Goal: Book appointment/travel/reservation

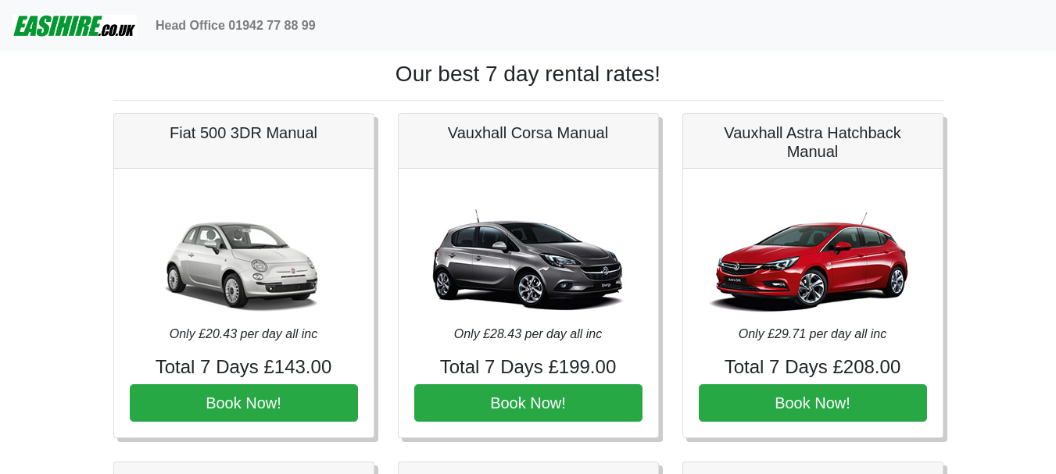
scroll to position [2110, 0]
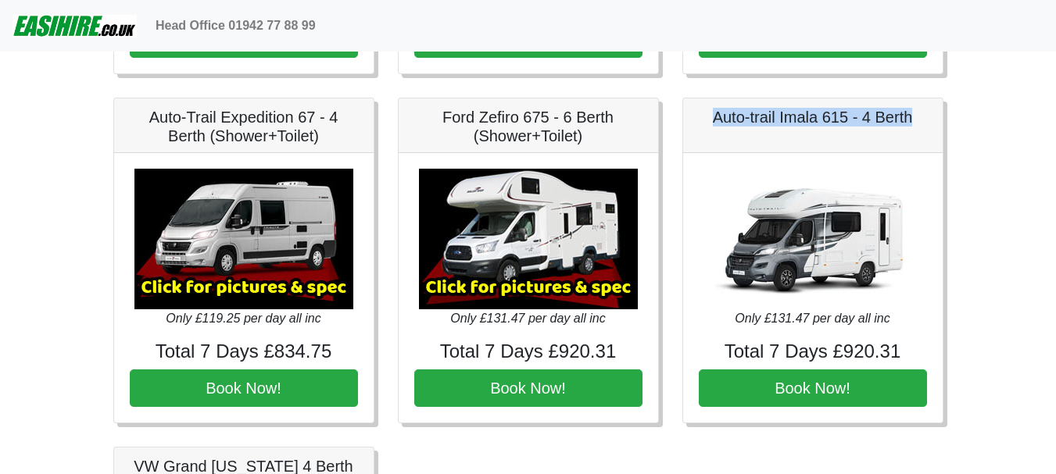
click at [48, 31] on img at bounding box center [75, 25] width 124 height 31
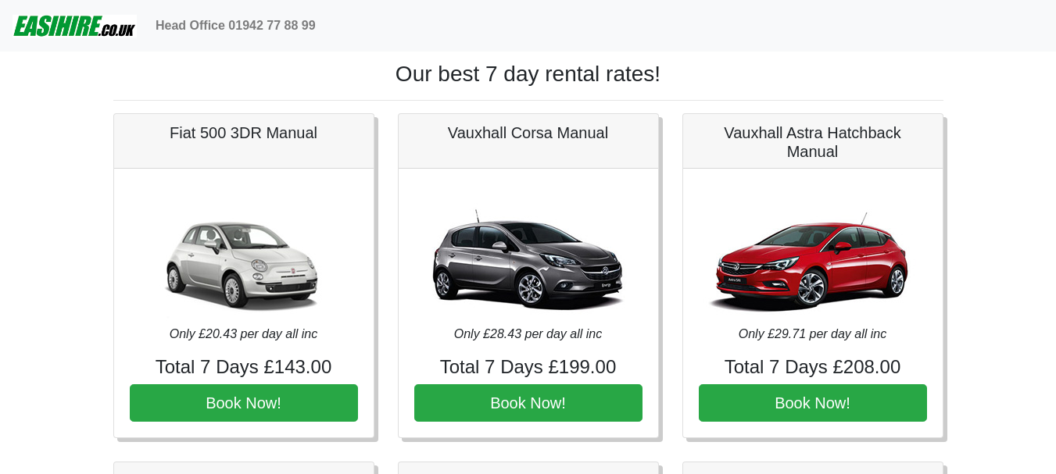
scroll to position [2110, 0]
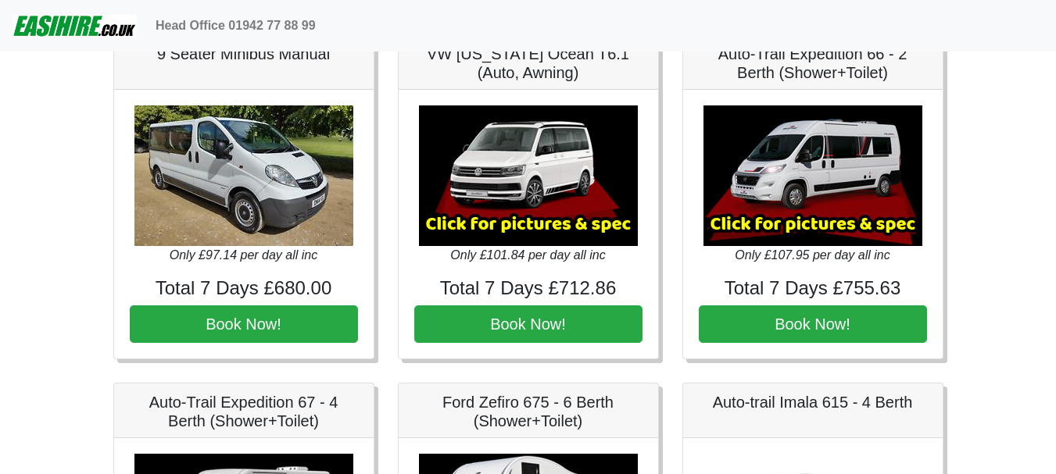
scroll to position [1797, 0]
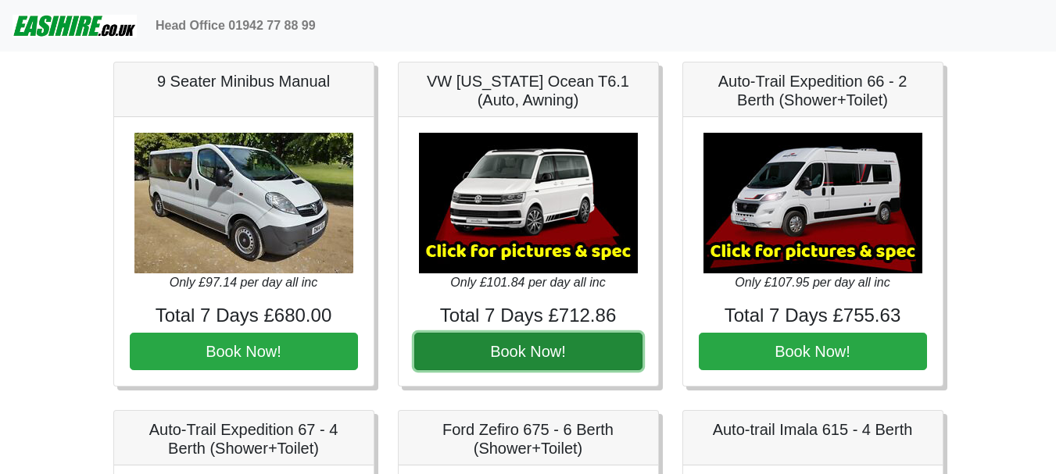
click at [604, 349] on button "Book Now!" at bounding box center [528, 352] width 228 height 38
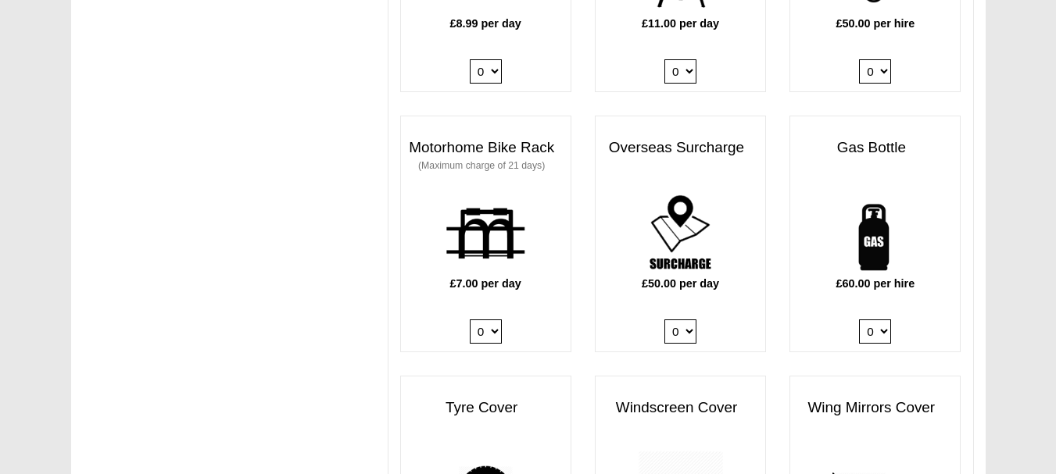
scroll to position [1016, 0]
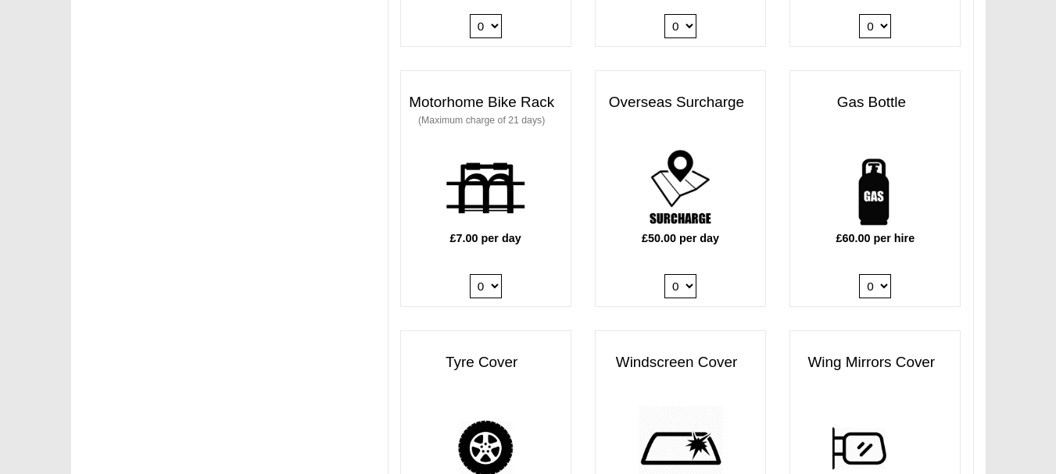
click at [881, 274] on select "0 1" at bounding box center [875, 286] width 32 height 24
select select "Gas Bottle x QTY 1 @ 60.00 GBP per hire."
click at [859, 274] on select "0 1" at bounding box center [875, 286] width 32 height 24
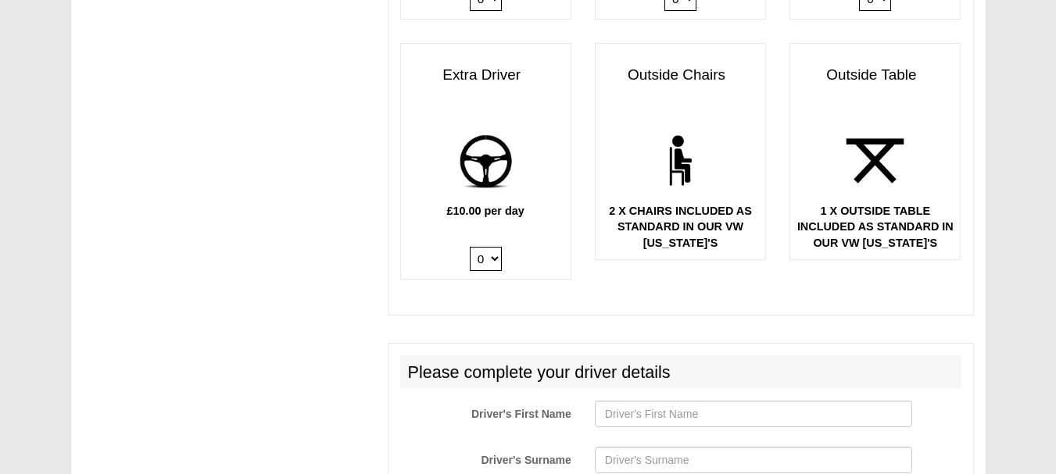
scroll to position [2110, 0]
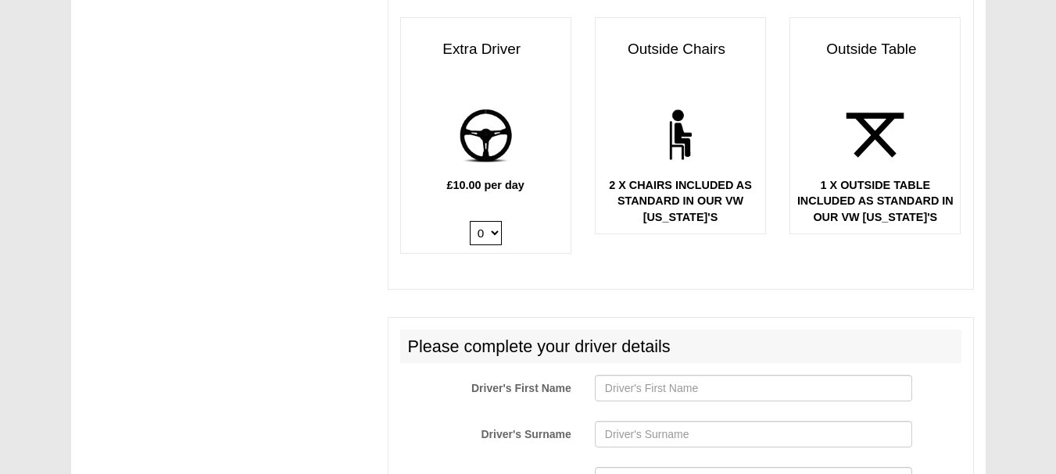
click at [498, 221] on select "0 1" at bounding box center [486, 233] width 32 height 24
select select "Extra Driver x QTY 1 @ 10.00 GBP per day."
click at [470, 221] on select "0 1" at bounding box center [486, 233] width 32 height 24
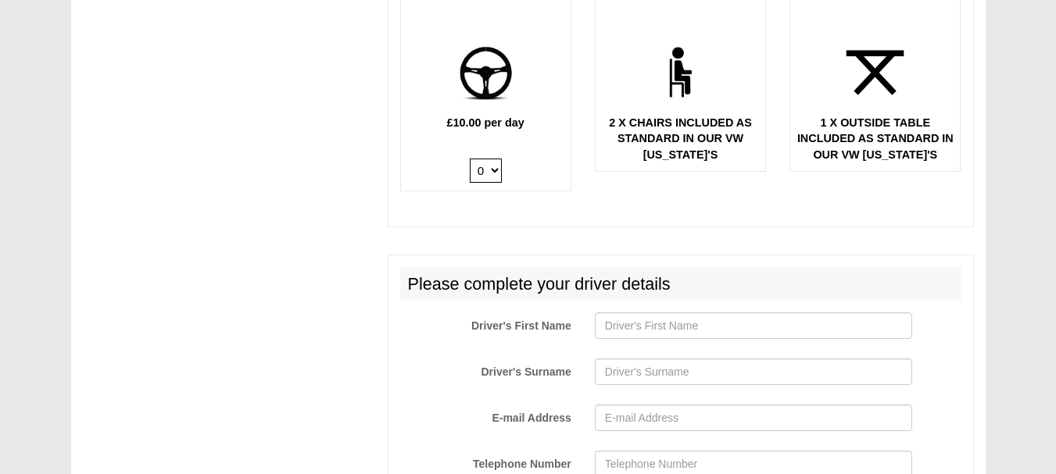
scroll to position [2266, 0]
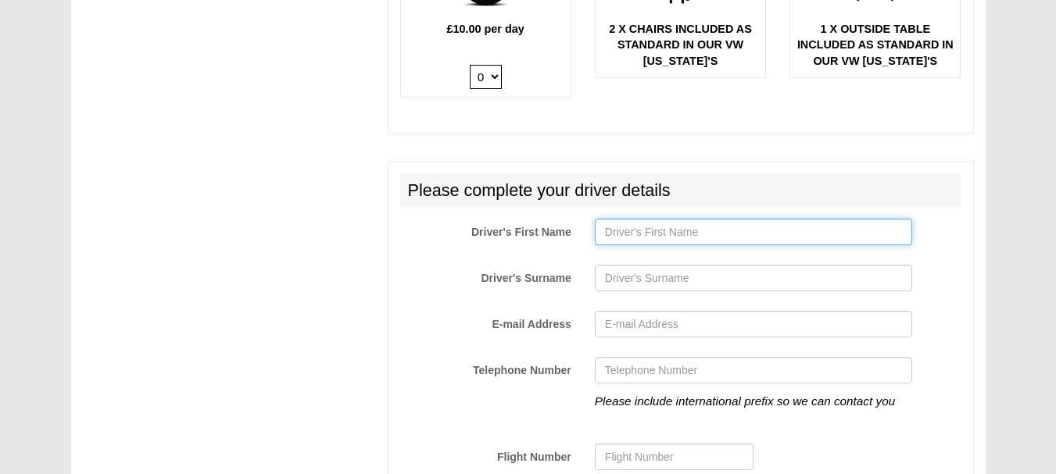
click at [670, 220] on input "Driver's First Name" at bounding box center [753, 232] width 317 height 27
type input "[PERSON_NAME]"
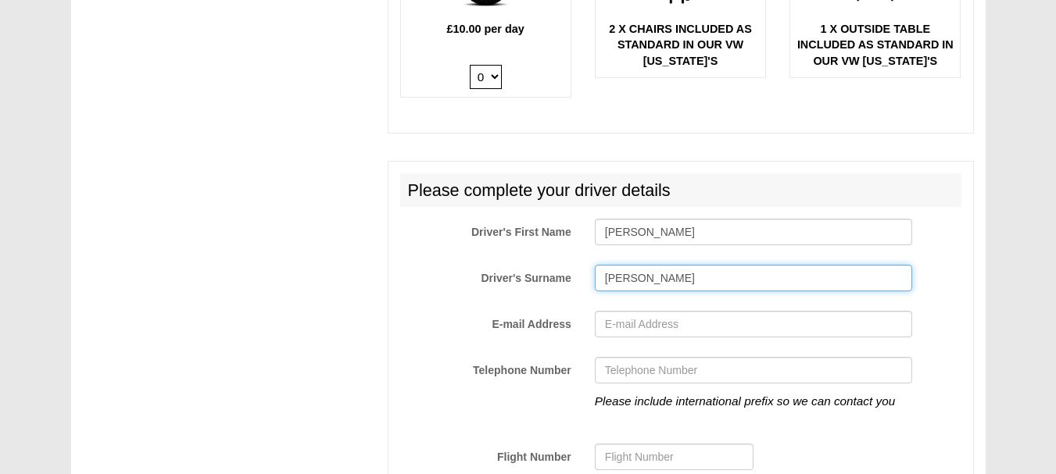
type input "[PERSON_NAME]"
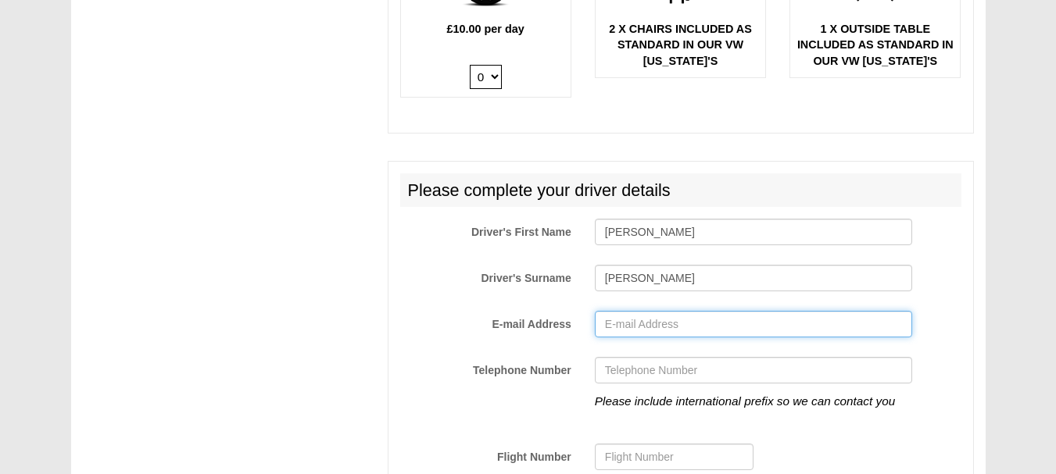
click at [654, 311] on input "E-mail Address" at bounding box center [753, 324] width 317 height 27
type input "[EMAIL_ADDRESS][DOMAIN_NAME]"
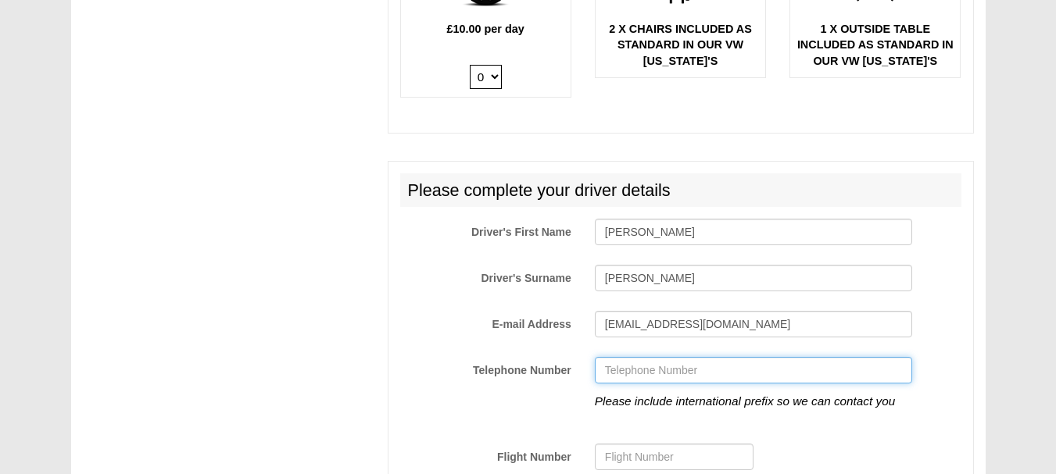
click at [652, 357] on input "Telephone Number" at bounding box center [753, 370] width 317 height 27
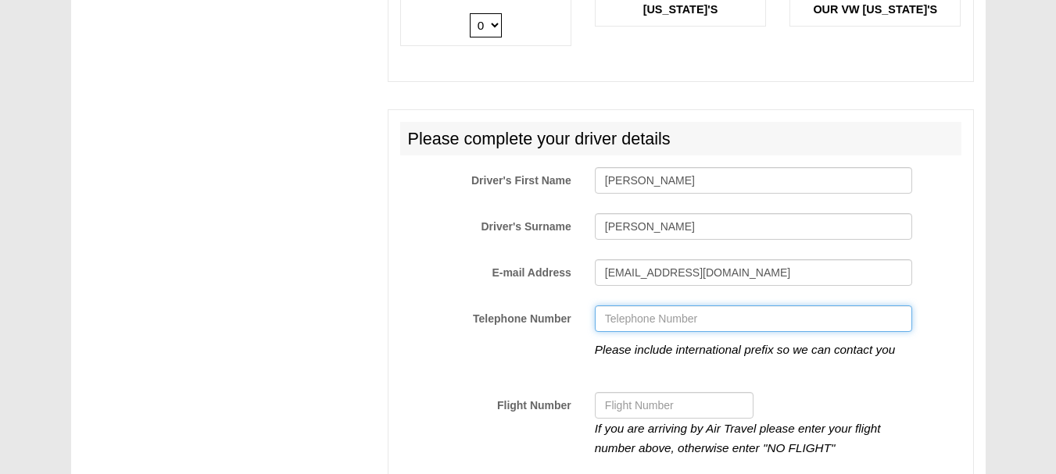
scroll to position [2344, 0]
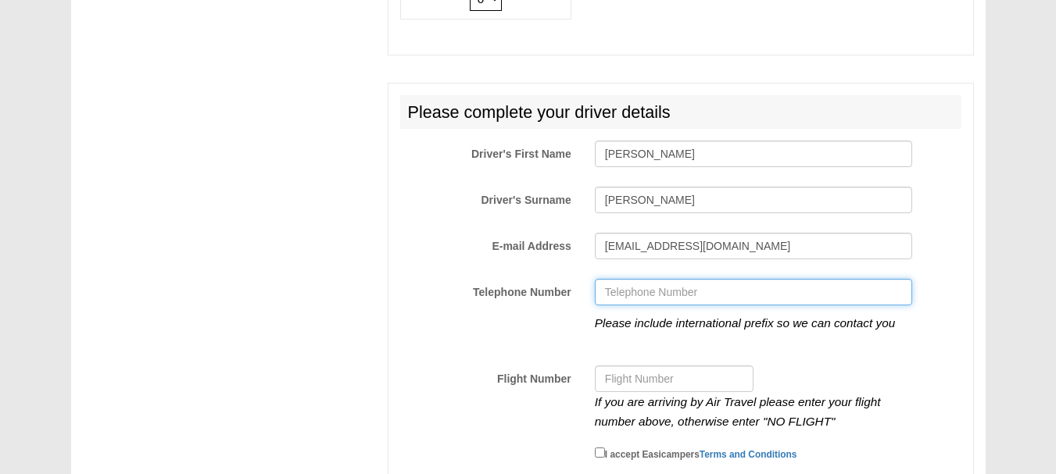
click at [633, 279] on input "Telephone Number" at bounding box center [753, 292] width 317 height 27
type input "07976354899"
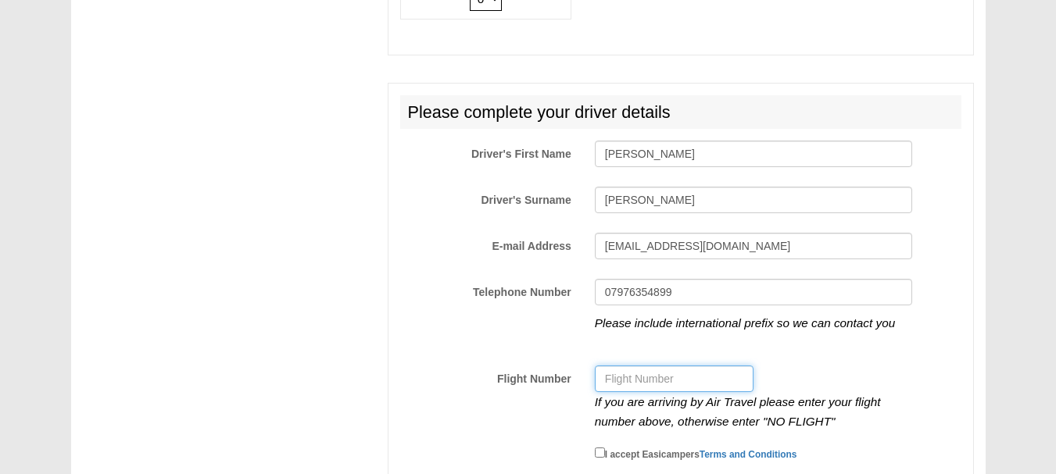
click at [632, 373] on input "Flight Number" at bounding box center [674, 379] width 159 height 27
type input "no flight"
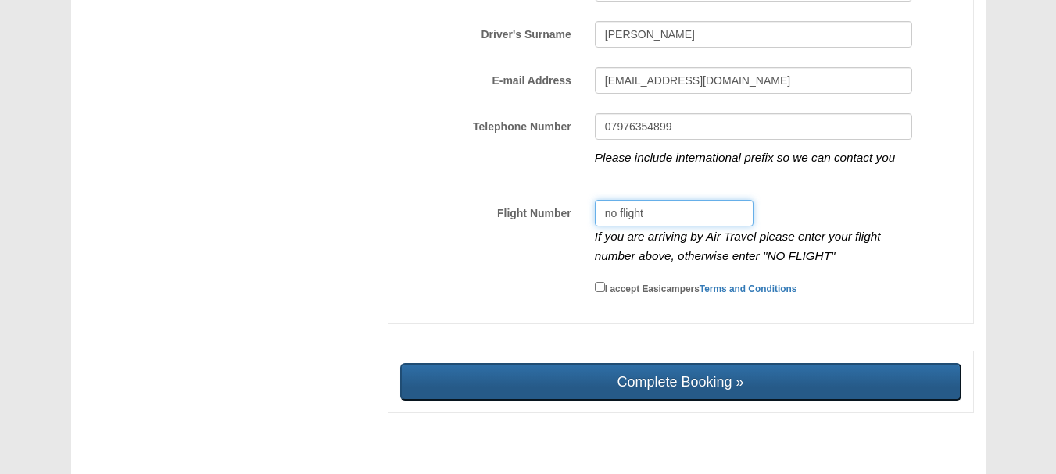
scroll to position [2523, 0]
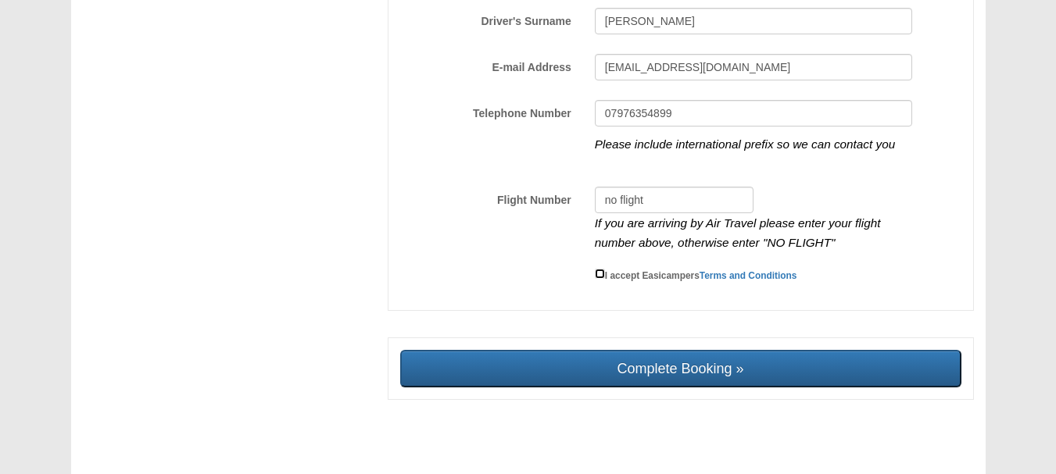
click at [601, 269] on input "I accept Easicampers Terms and Conditions" at bounding box center [600, 274] width 10 height 10
checkbox input "true"
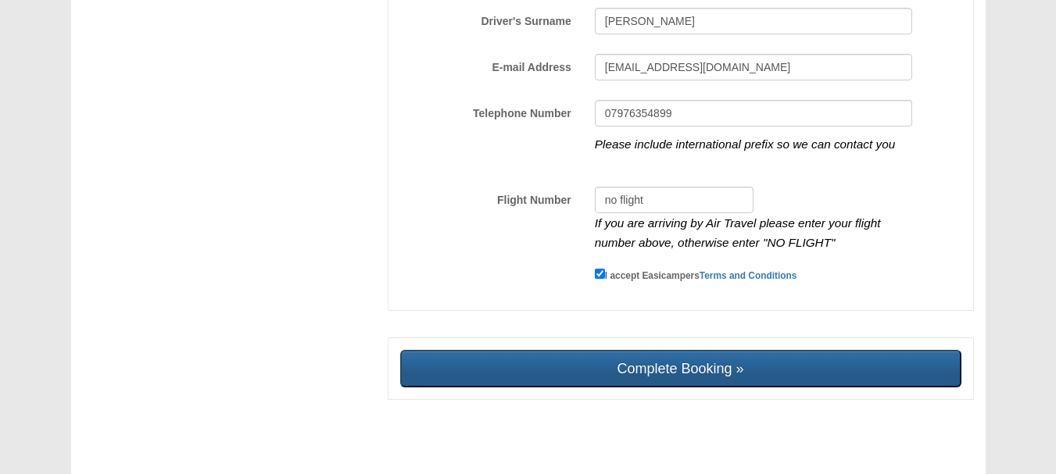
click at [589, 363] on input "Complete Booking »" at bounding box center [680, 369] width 561 height 38
type input "Sending, please wait..."
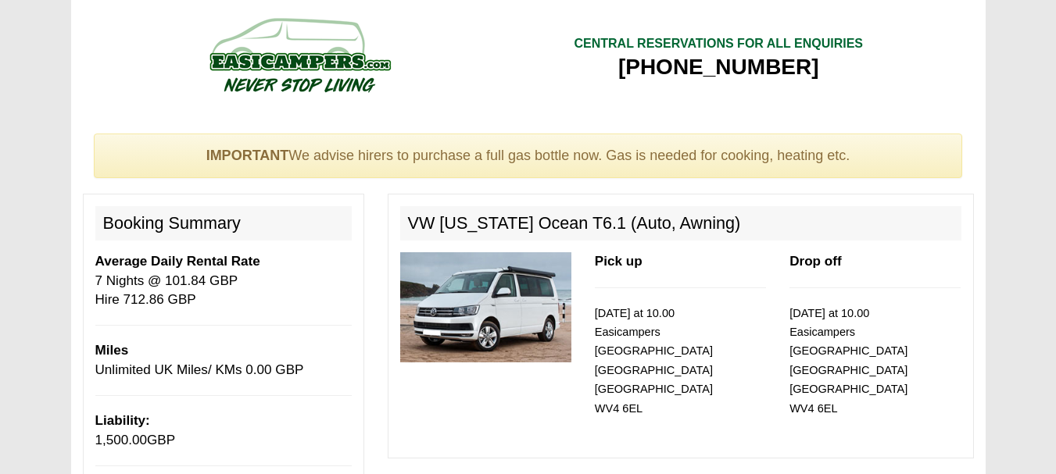
select select "Gas Bottle x QTY 1 @ 60.00 GBP per hire."
select select "Extra Driver x QTY 1 @ 10.00 GBP per day."
